Goal: Transaction & Acquisition: Download file/media

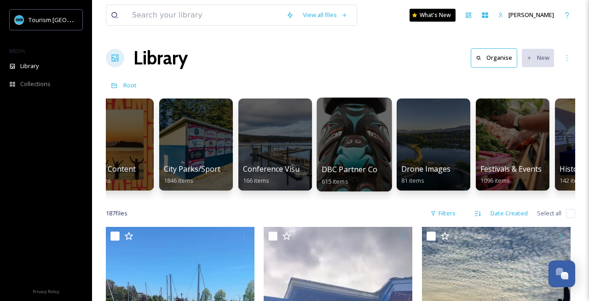
scroll to position [0, 264]
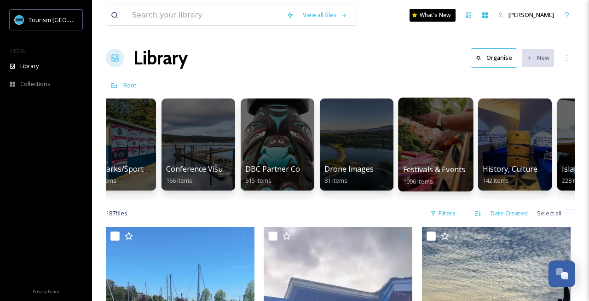
click at [431, 134] on div at bounding box center [435, 145] width 75 height 94
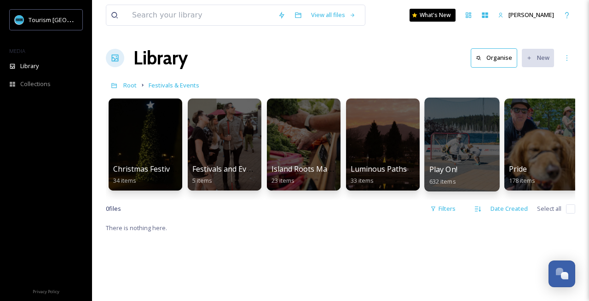
click at [458, 155] on div at bounding box center [461, 145] width 75 height 94
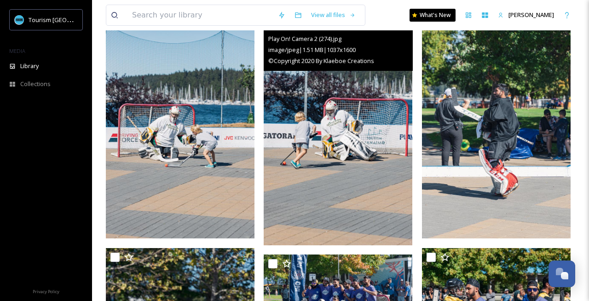
scroll to position [104, 0]
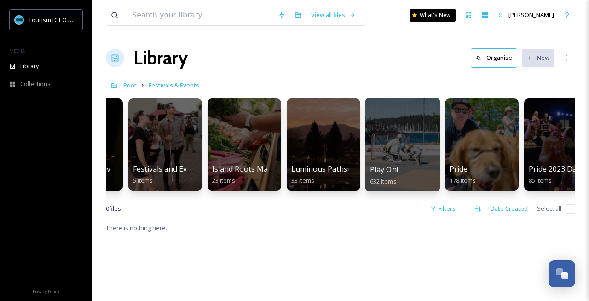
scroll to position [0, 322]
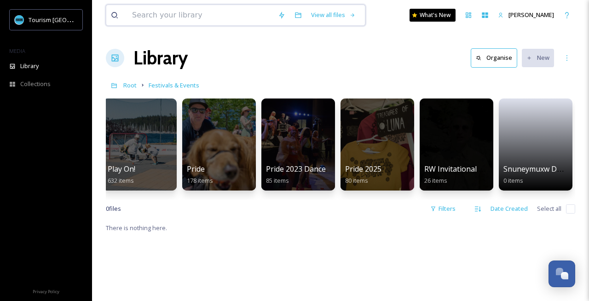
click at [160, 8] on input at bounding box center [200, 15] width 146 height 20
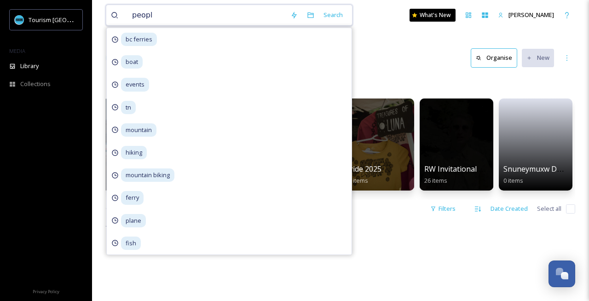
type input "people"
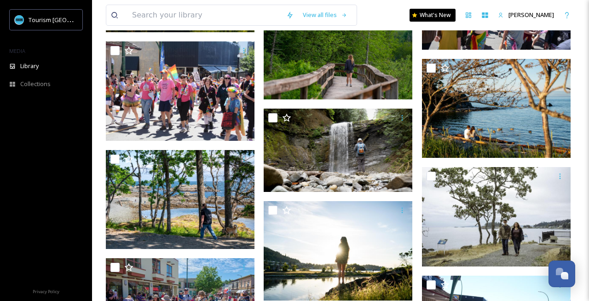
scroll to position [3647, 0]
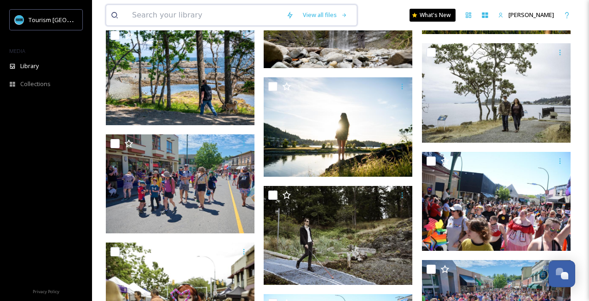
click at [211, 18] on input at bounding box center [204, 15] width 154 height 20
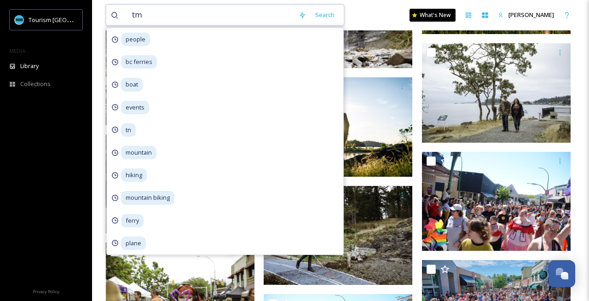
type input "tmc"
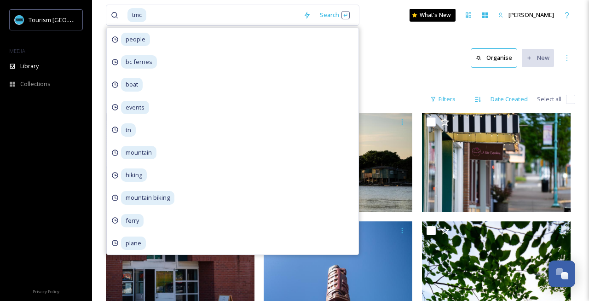
click at [416, 97] on div "1380 file s Filters Date Created Select all" at bounding box center [340, 99] width 469 height 18
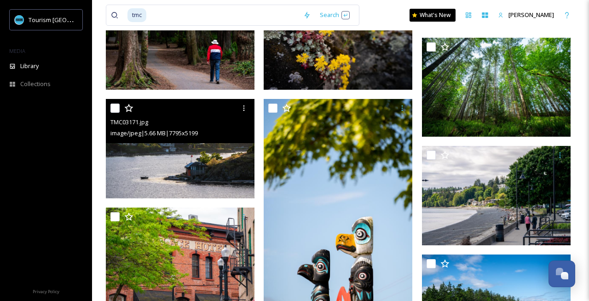
scroll to position [16087, 0]
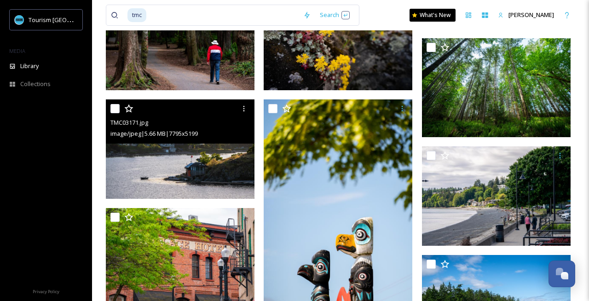
click at [221, 173] on img at bounding box center [180, 148] width 149 height 99
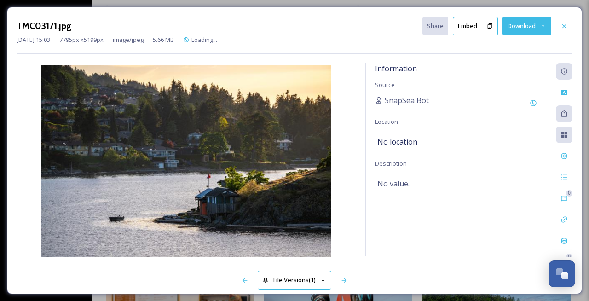
click at [518, 25] on button "Download" at bounding box center [526, 26] width 49 height 19
click at [519, 28] on button "Download" at bounding box center [526, 26] width 49 height 19
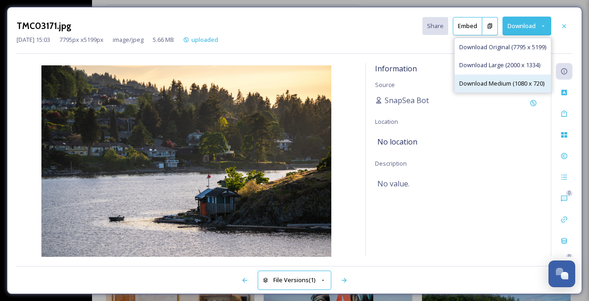
click at [483, 83] on span "Download Medium (1080 x 720)" at bounding box center [501, 83] width 85 height 9
